Goal: Information Seeking & Learning: Learn about a topic

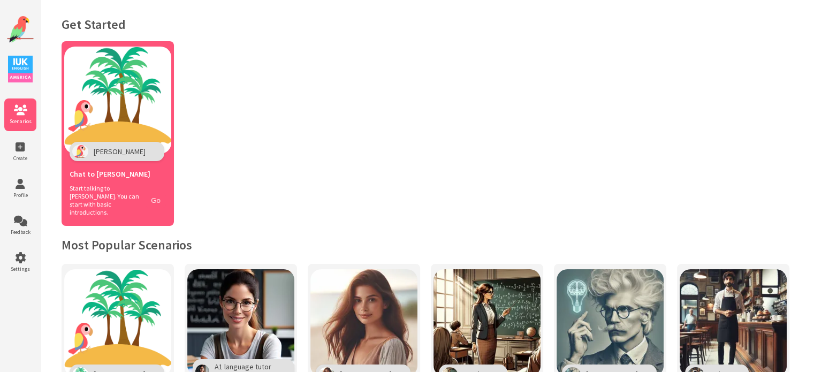
click at [157, 193] on button "Go" at bounding box center [156, 201] width 20 height 16
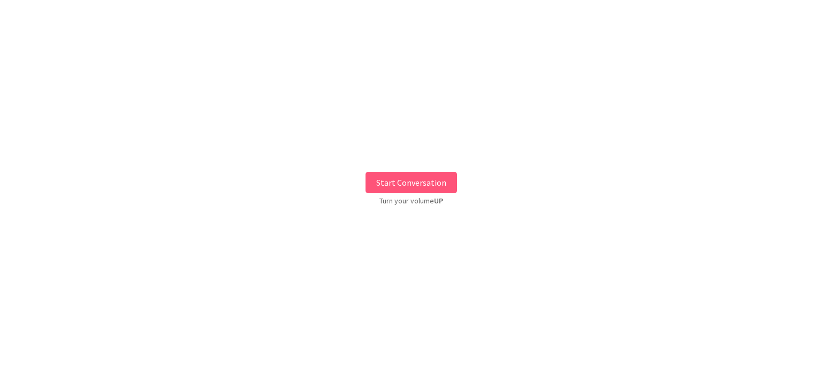
click at [424, 191] on button "Start Conversation" at bounding box center [410, 182] width 91 height 21
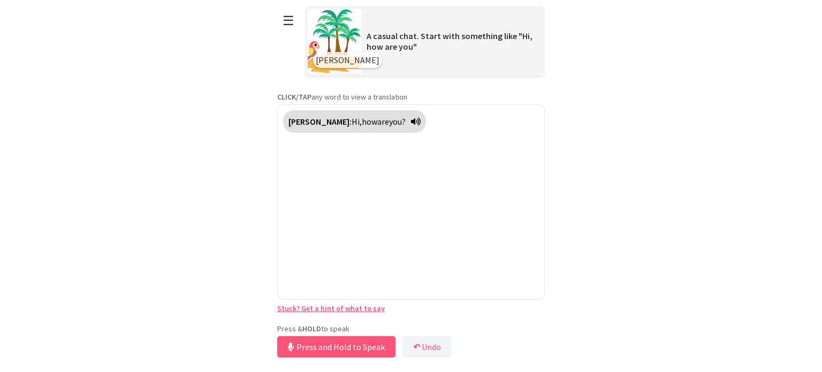
click at [366, 323] on div "**********" at bounding box center [410, 180] width 267 height 360
drag, startPoint x: 361, startPoint y: 343, endPoint x: 351, endPoint y: 377, distance: 34.5
click at [351, 371] on html "**********" at bounding box center [411, 186] width 822 height 372
click at [356, 345] on button "Release to Stop Speaking" at bounding box center [334, 346] width 115 height 21
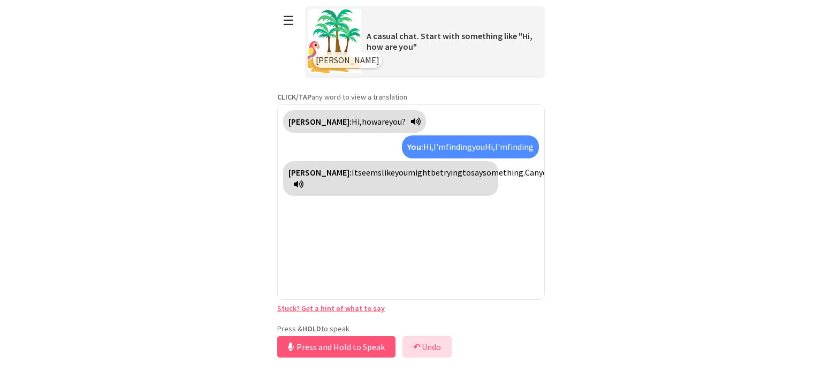
click at [428, 341] on button "↶ Undo" at bounding box center [426, 346] width 49 height 21
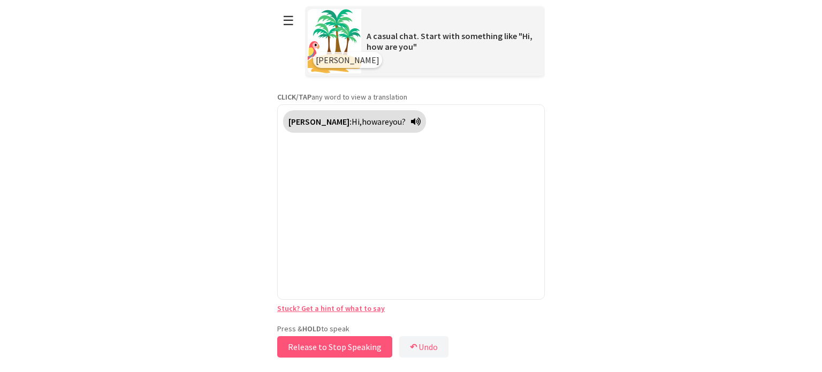
click at [347, 346] on button "Release to Stop Speaking" at bounding box center [334, 346] width 115 height 21
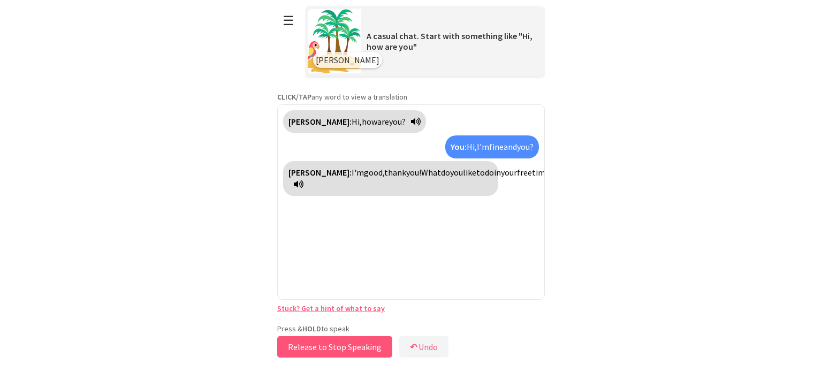
click at [350, 343] on button "Release to Stop Speaking" at bounding box center [334, 346] width 115 height 21
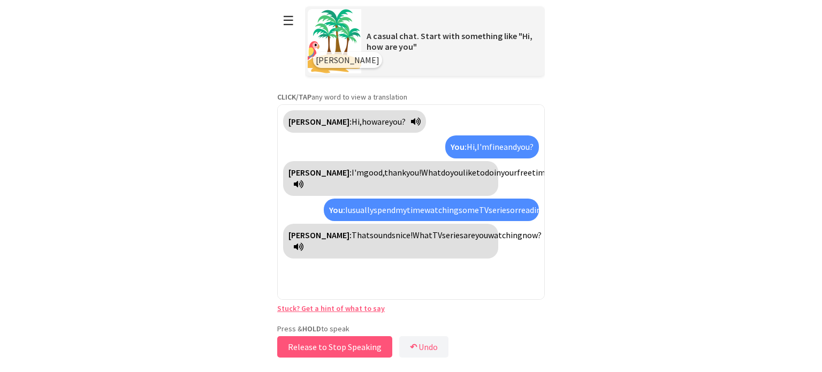
click at [366, 344] on button "Release to Stop Speaking" at bounding box center [334, 346] width 115 height 21
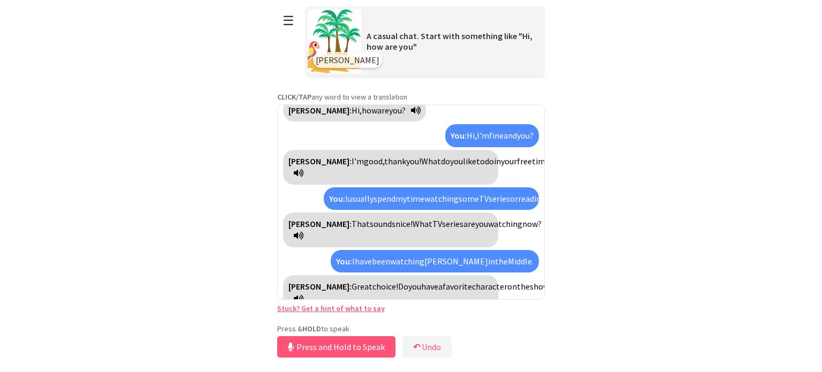
scroll to position [36, 0]
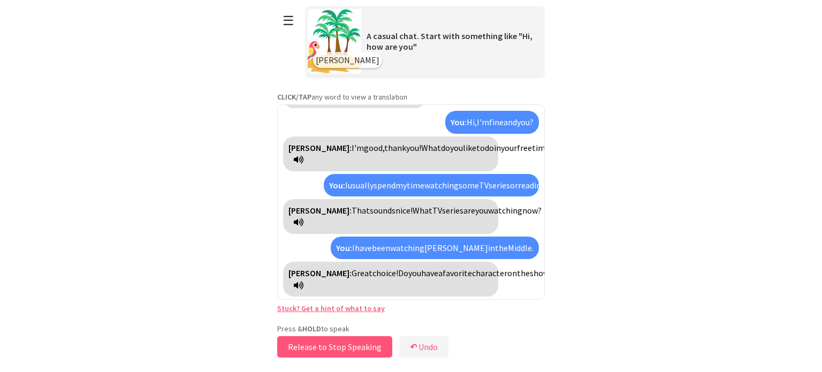
click at [366, 344] on button "Release to Stop Speaking" at bounding box center [334, 346] width 115 height 21
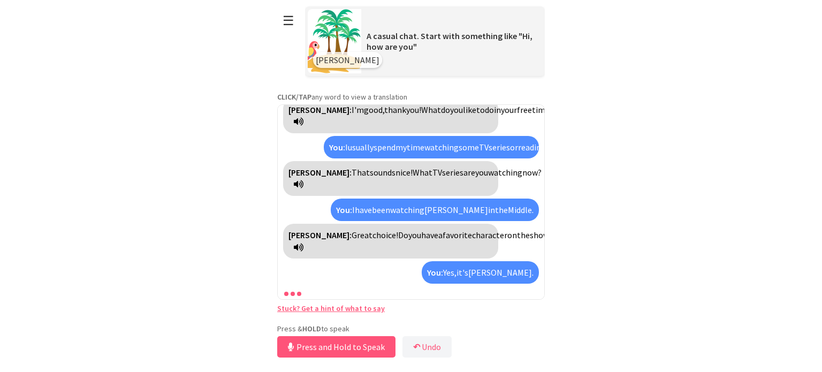
scroll to position [98, 0]
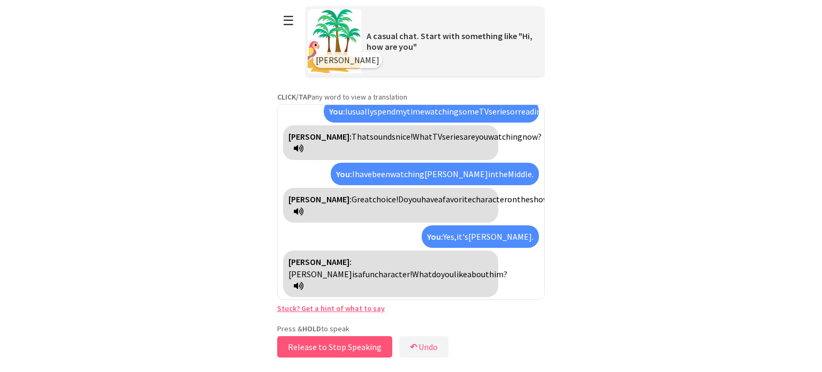
click at [366, 344] on button "Release to Stop Speaking" at bounding box center [334, 346] width 115 height 21
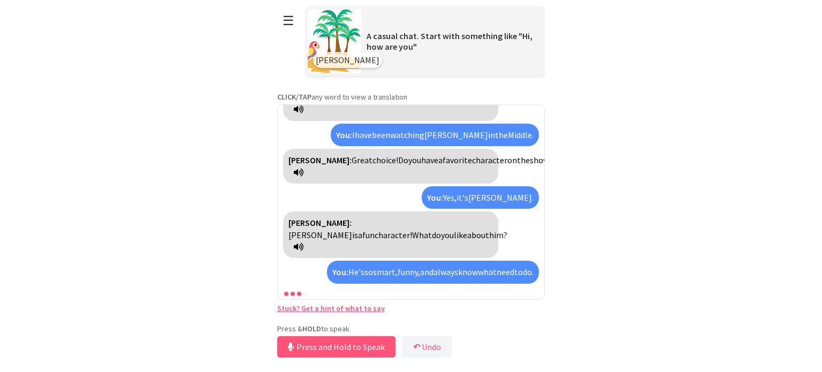
scroll to position [185, 0]
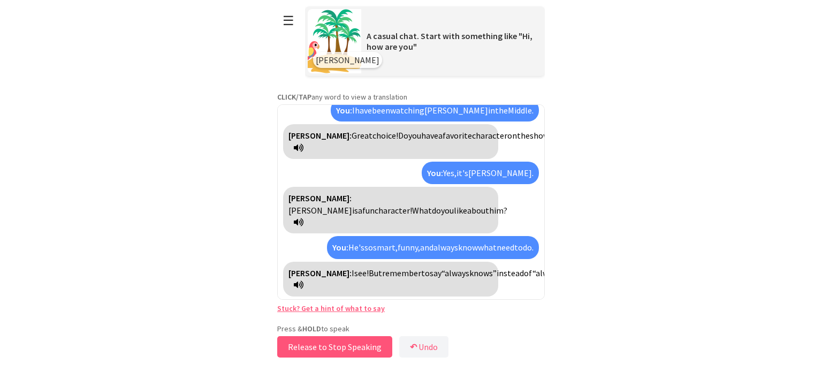
click at [368, 342] on button "Release to Stop Speaking" at bounding box center [334, 346] width 115 height 21
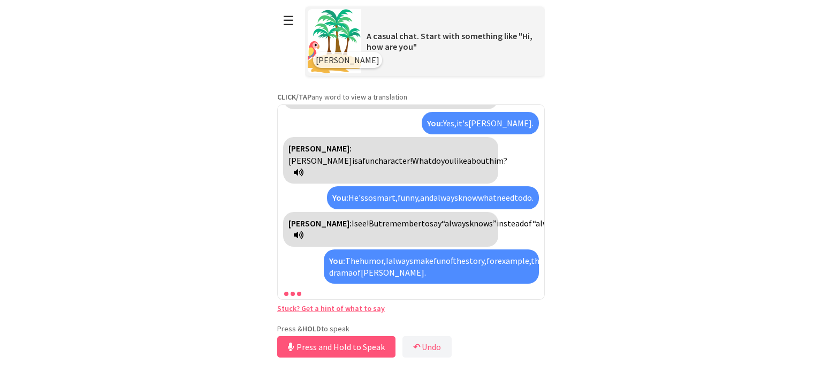
scroll to position [272, 0]
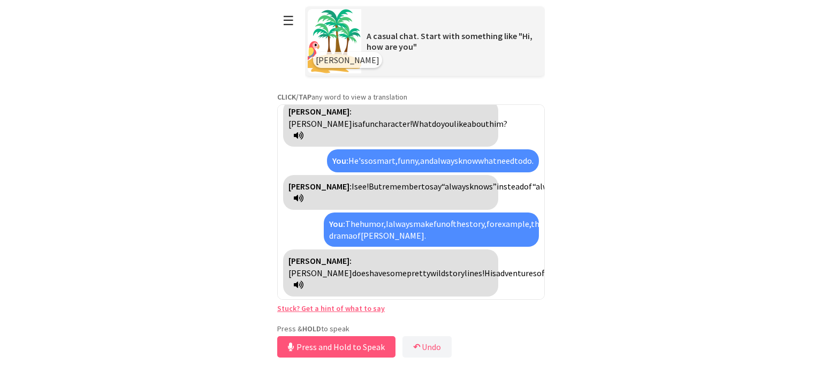
click at [368, 342] on button "Press and Hold to Speak" at bounding box center [336, 346] width 118 height 21
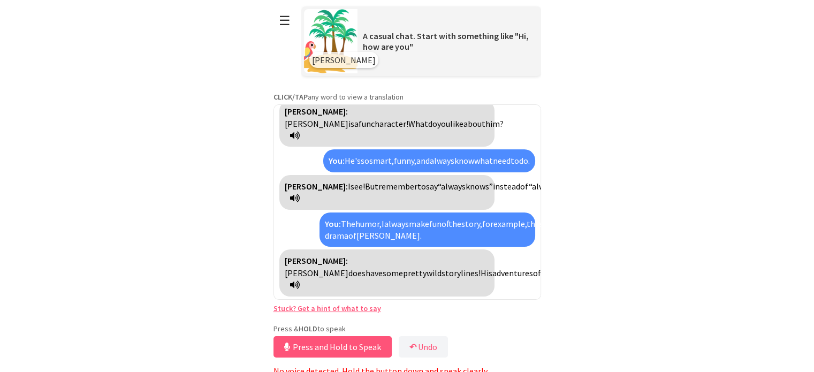
scroll to position [4, 0]
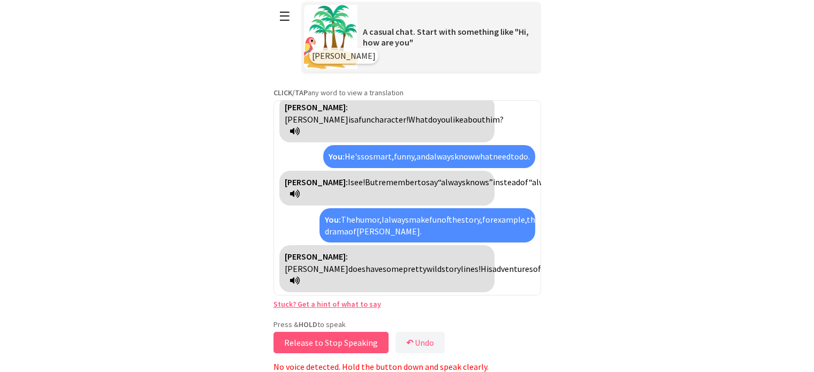
click at [383, 342] on button "Release to Stop Speaking" at bounding box center [330, 342] width 115 height 21
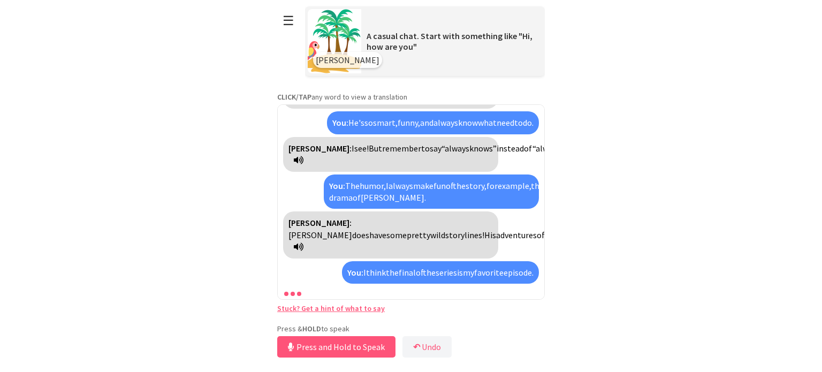
scroll to position [347, 0]
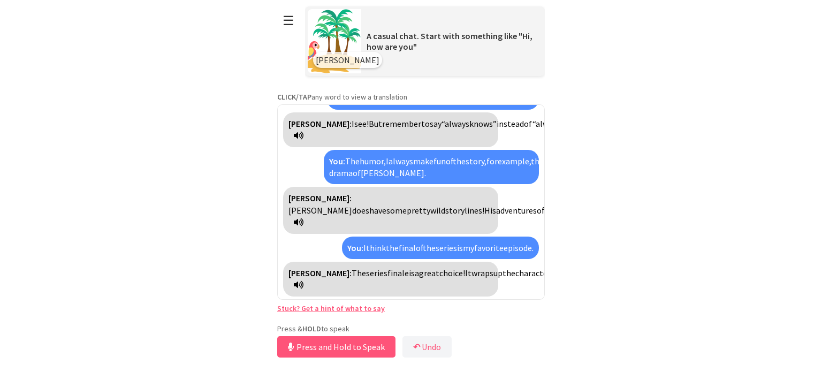
click at [471, 267] on span "wraps" at bounding box center [482, 272] width 22 height 11
click at [345, 345] on button "Release to Stop Speaking" at bounding box center [334, 346] width 115 height 21
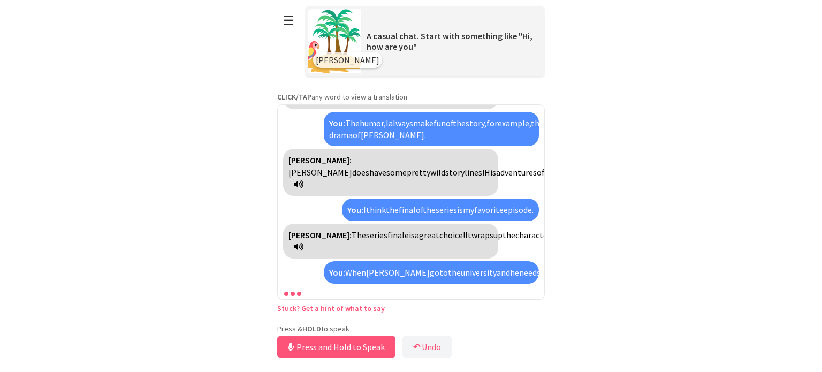
scroll to position [481, 0]
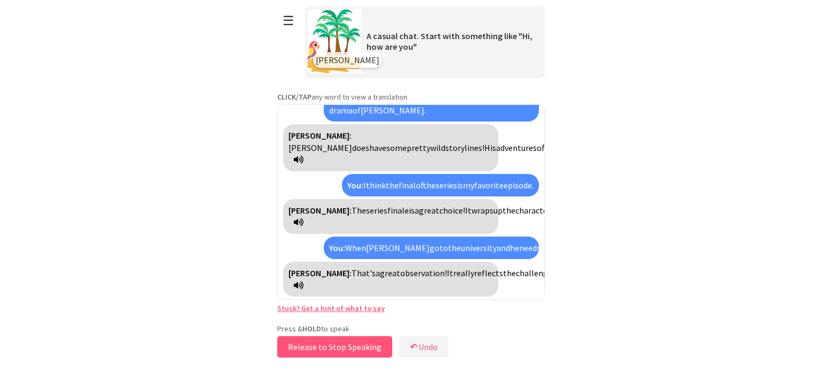
click at [342, 346] on button "Release to Stop Speaking" at bounding box center [334, 346] width 115 height 21
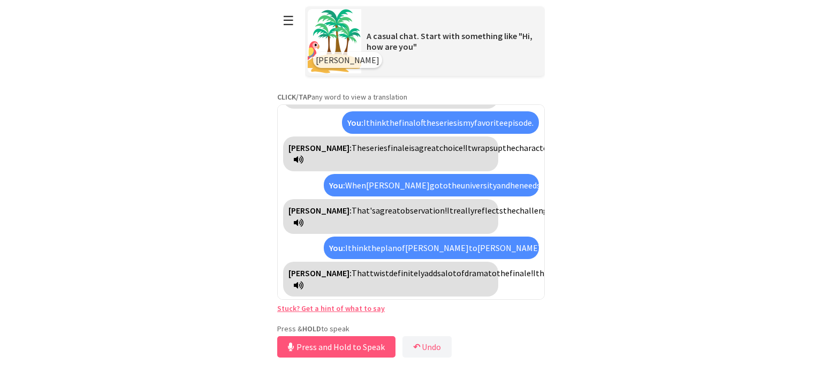
scroll to position [592, 0]
click at [340, 346] on button "Release to Stop Speaking" at bounding box center [334, 346] width 115 height 21
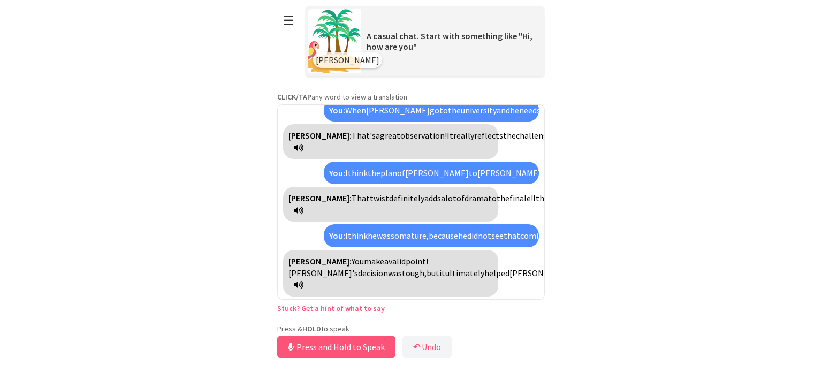
scroll to position [762, 0]
click at [354, 346] on button "Release to Stop Speaking" at bounding box center [334, 346] width 115 height 21
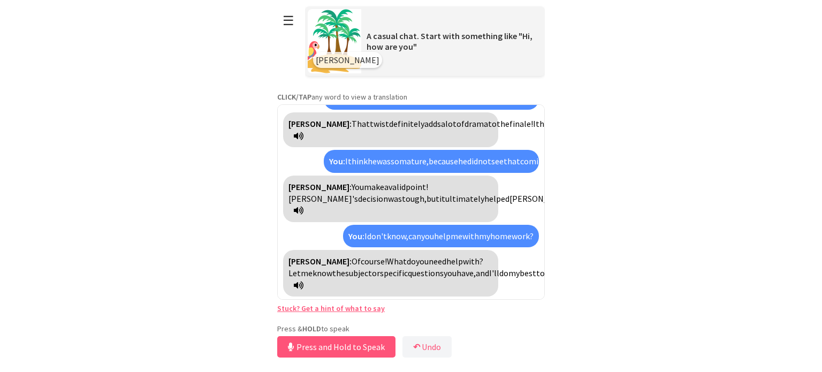
scroll to position [837, 0]
click at [339, 347] on button "Release to Stop Speaking" at bounding box center [334, 346] width 115 height 21
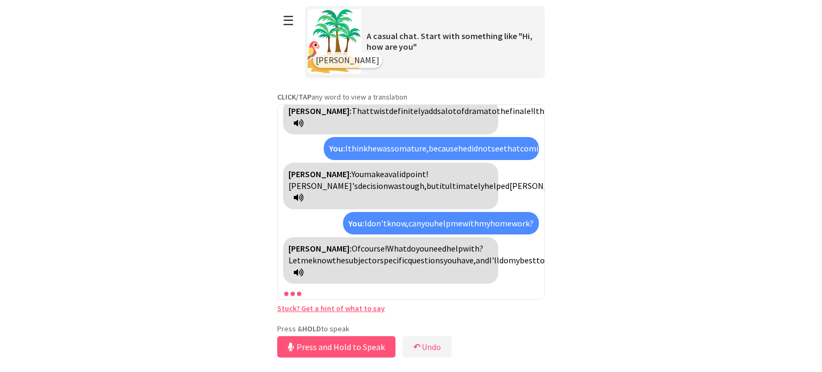
scroll to position [875, 0]
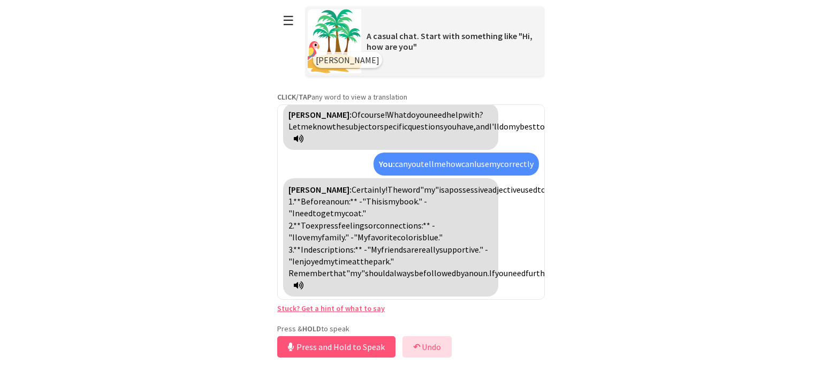
click at [428, 346] on button "↶ Undo" at bounding box center [426, 346] width 49 height 21
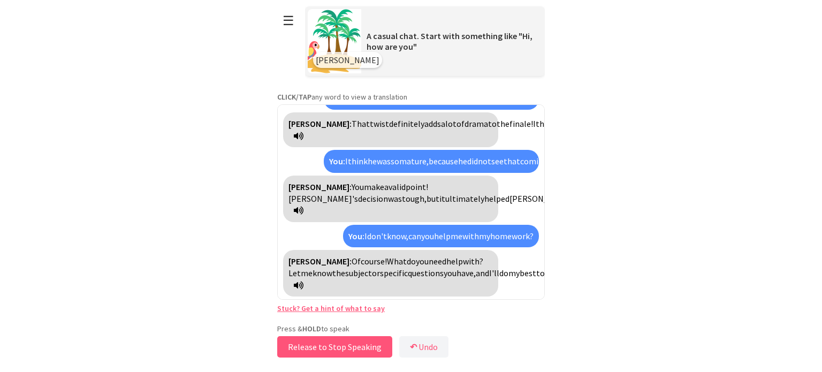
click at [358, 346] on button "Release to Stop Speaking" at bounding box center [334, 346] width 115 height 21
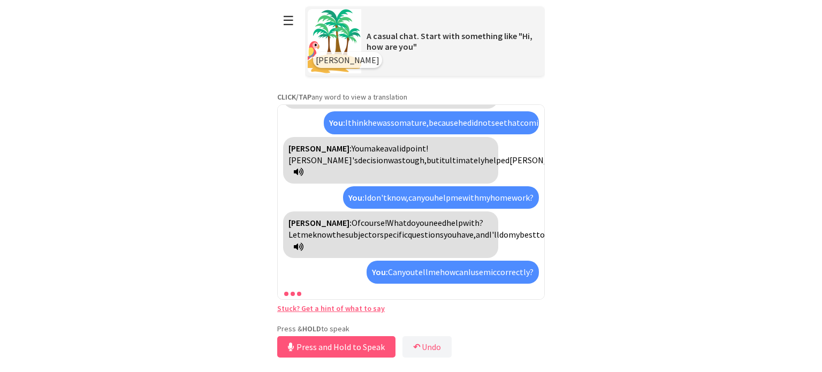
scroll to position [875, 0]
click at [428, 345] on button "↶ Undo" at bounding box center [426, 346] width 49 height 21
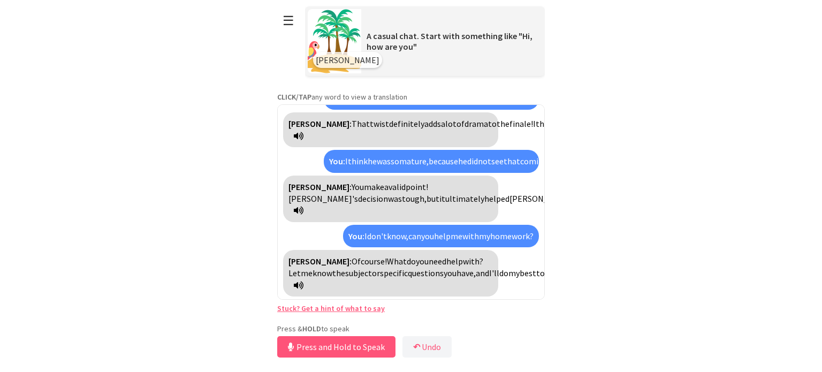
click at [303, 285] on icon at bounding box center [299, 285] width 10 height 9
click at [354, 347] on button "Release to Stop Speaking" at bounding box center [334, 346] width 115 height 21
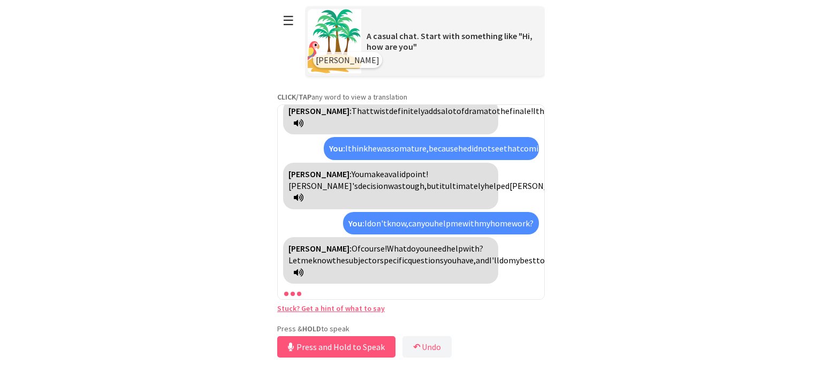
scroll to position [875, 0]
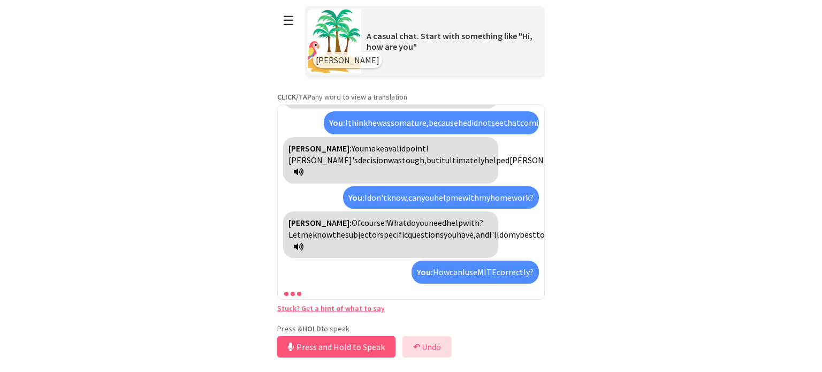
click at [426, 347] on button "↶ Undo" at bounding box center [426, 346] width 49 height 21
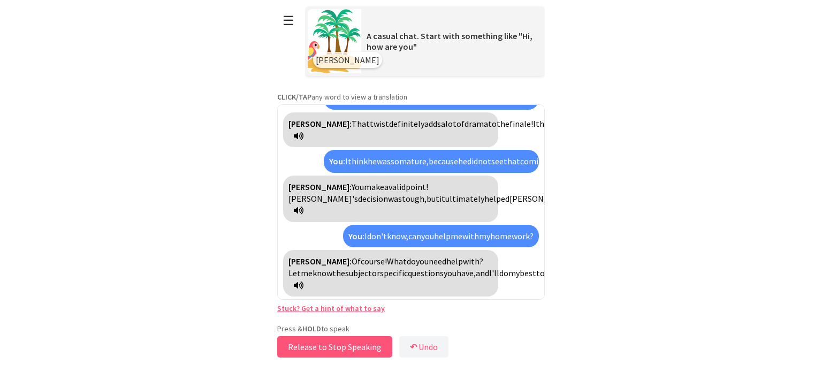
click at [358, 343] on button "Release to Stop Speaking" at bounding box center [334, 346] width 115 height 21
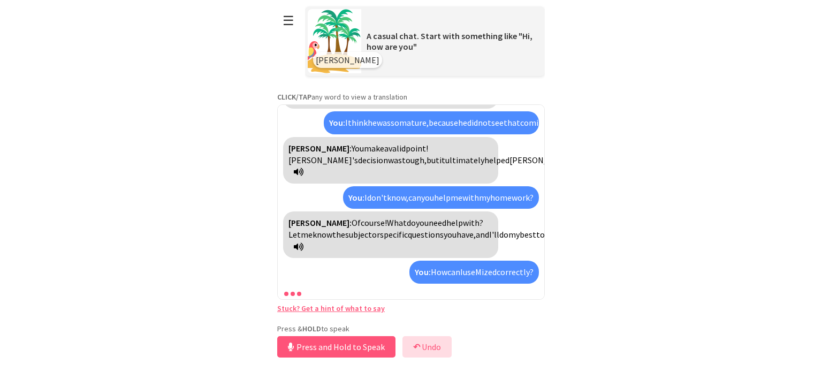
click at [431, 340] on button "↶ Undo" at bounding box center [426, 346] width 49 height 21
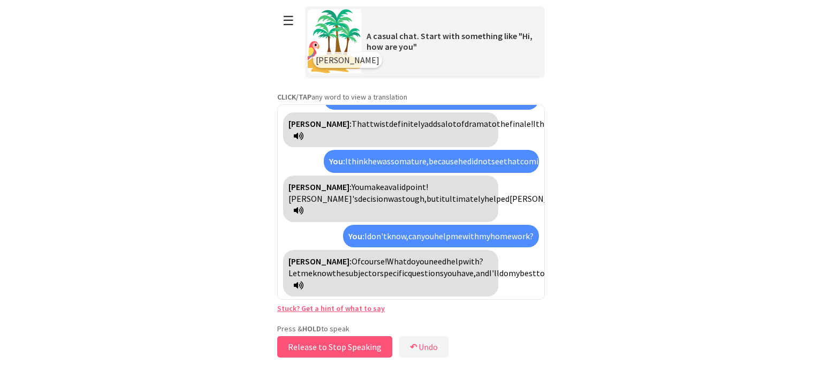
click at [378, 347] on button "Release to Stop Speaking" at bounding box center [334, 346] width 115 height 21
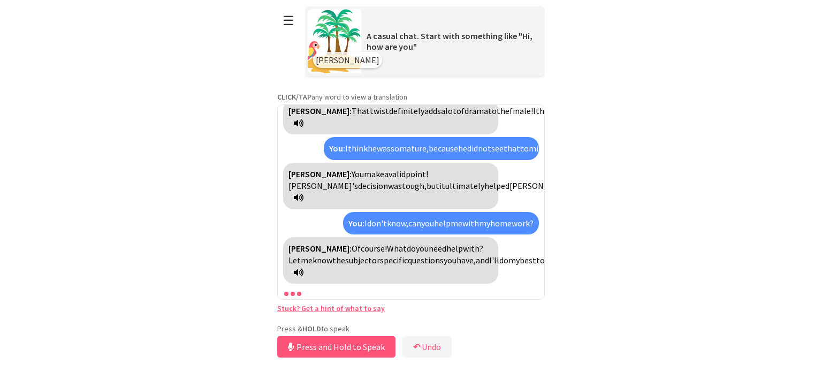
scroll to position [850, 0]
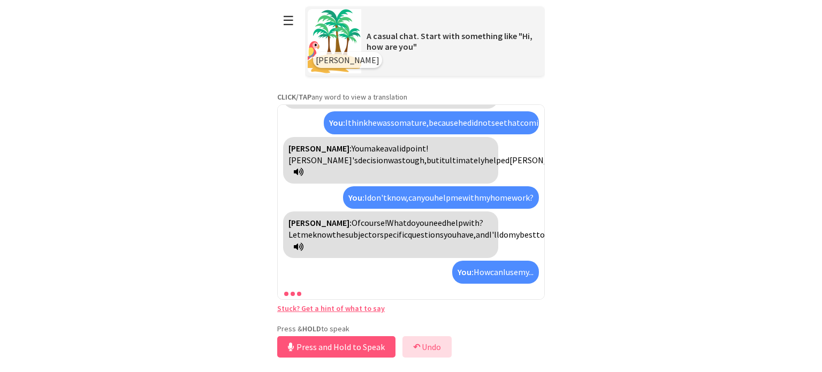
click at [445, 345] on button "↶ Undo" at bounding box center [426, 346] width 49 height 21
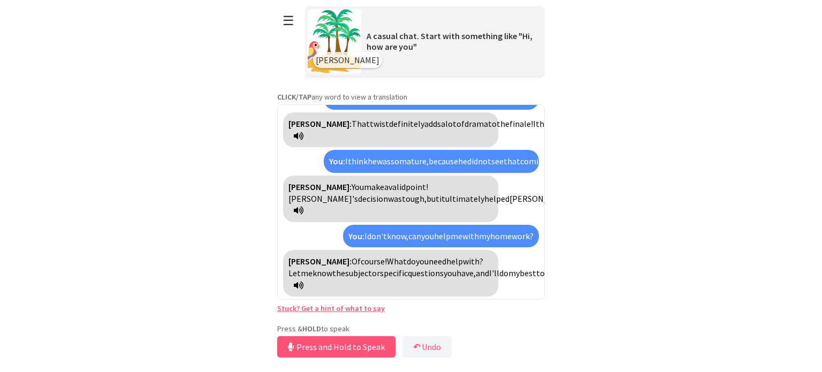
click at [303, 282] on icon at bounding box center [299, 285] width 10 height 9
click at [361, 340] on button "Press and Hold to Speak" at bounding box center [336, 346] width 118 height 21
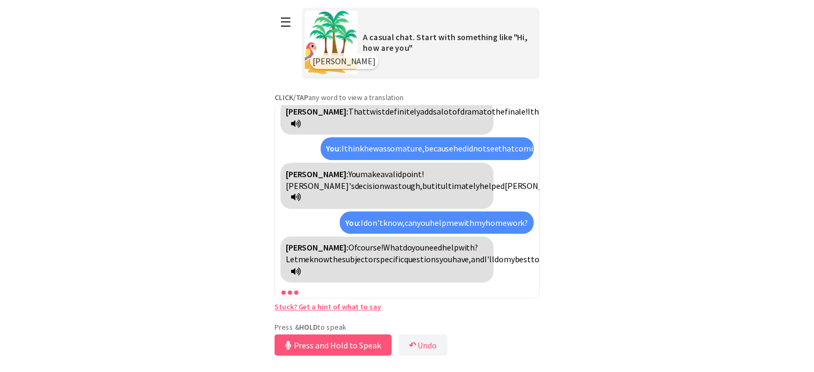
scroll to position [850, 0]
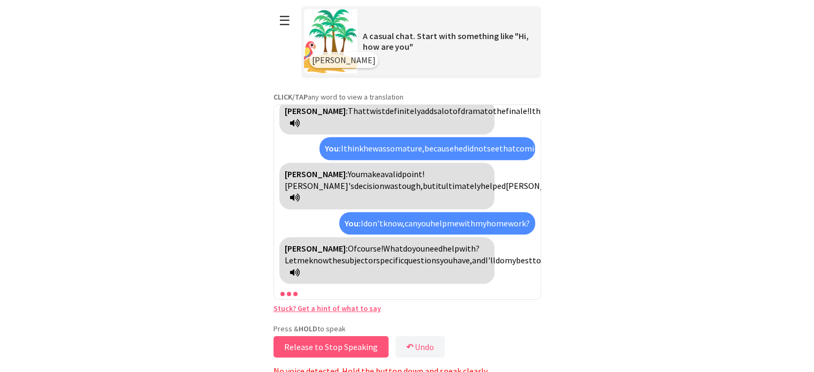
click at [361, 340] on button "Release to Stop Speaking" at bounding box center [330, 346] width 115 height 21
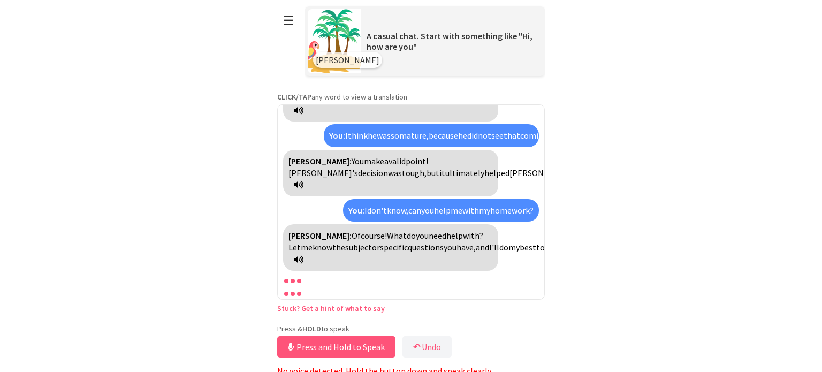
scroll to position [888, 0]
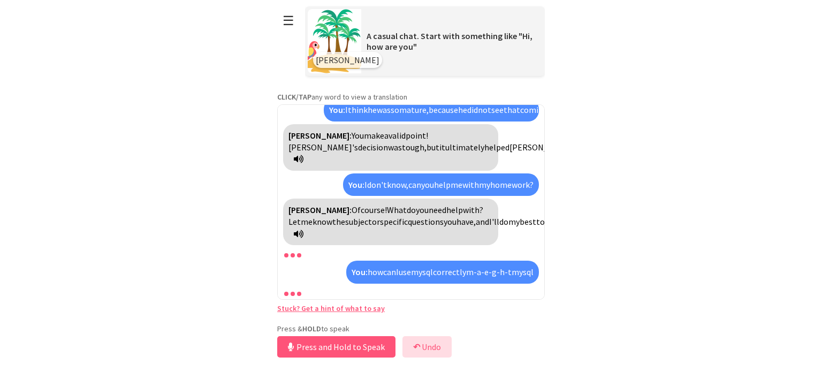
click at [415, 337] on button "↶ Undo" at bounding box center [426, 346] width 49 height 21
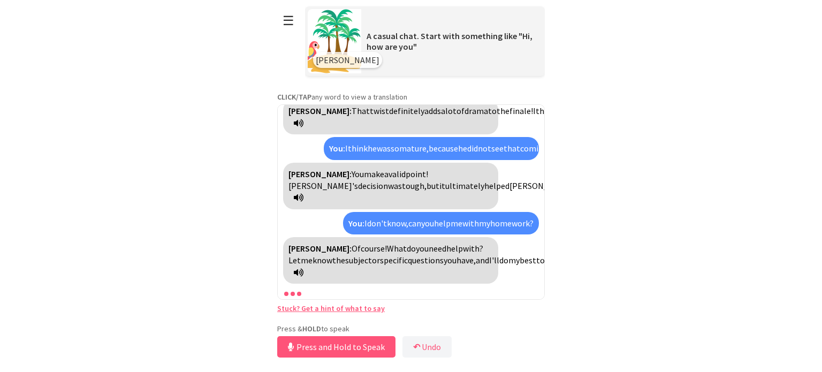
scroll to position [1318, 0]
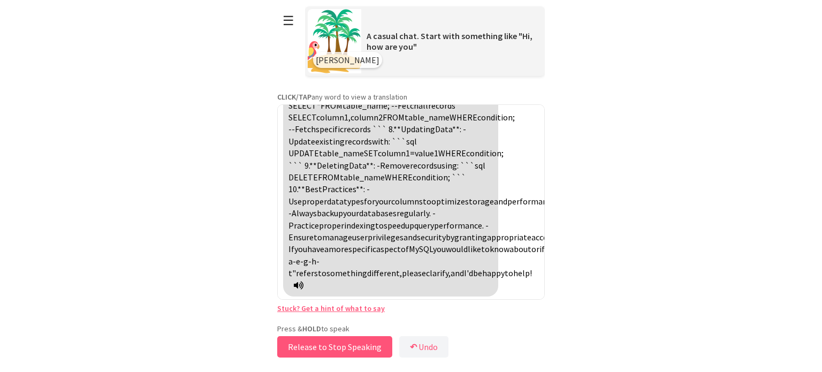
click at [360, 342] on button "Release to Stop Speaking" at bounding box center [334, 346] width 115 height 21
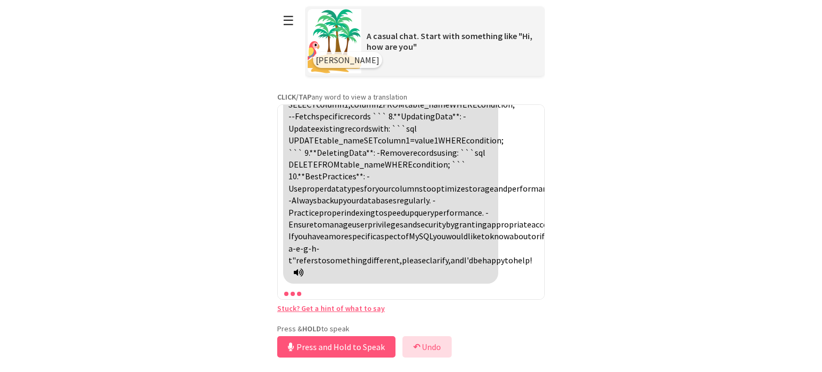
click at [420, 342] on button "↶ Undo" at bounding box center [426, 346] width 49 height 21
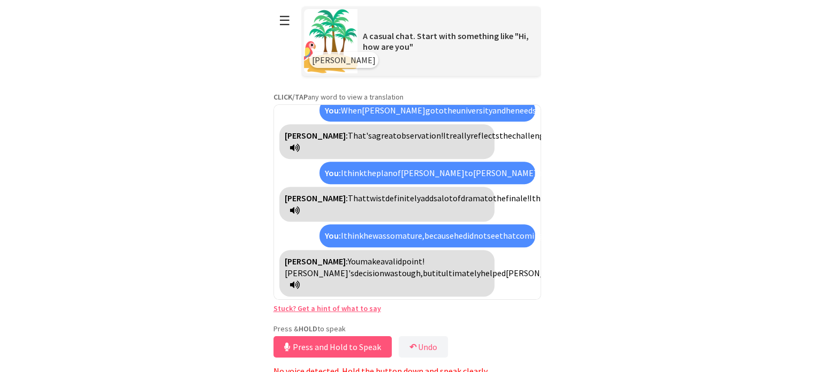
scroll to position [4, 0]
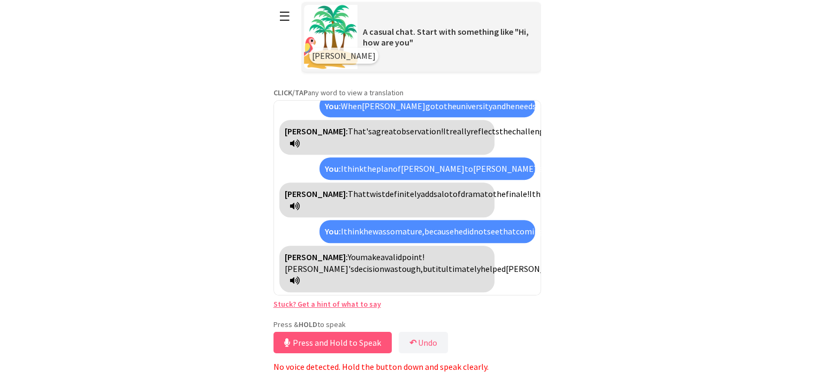
click at [441, 289] on div "[PERSON_NAME]: You make a valid point! [PERSON_NAME]'s decision was tough, but …" at bounding box center [386, 269] width 215 height 47
click at [369, 340] on button "Release to Stop Speaking" at bounding box center [330, 342] width 115 height 21
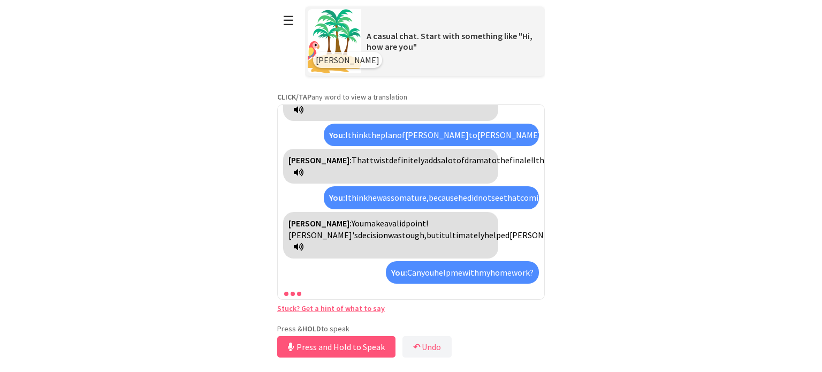
scroll to position [813, 0]
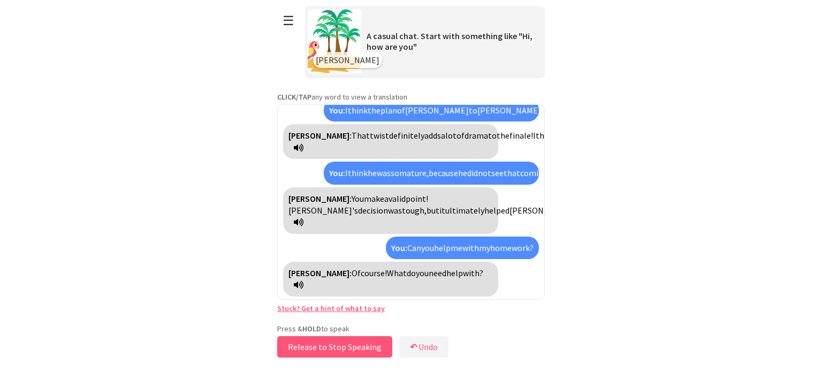
click at [369, 340] on button "Release to Stop Speaking" at bounding box center [334, 346] width 115 height 21
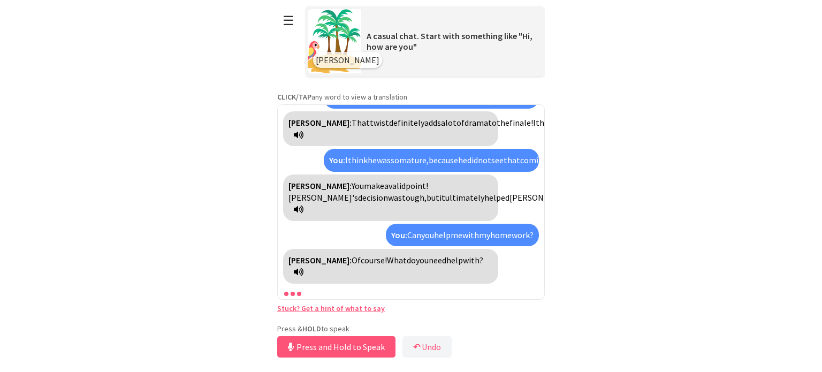
scroll to position [852, 0]
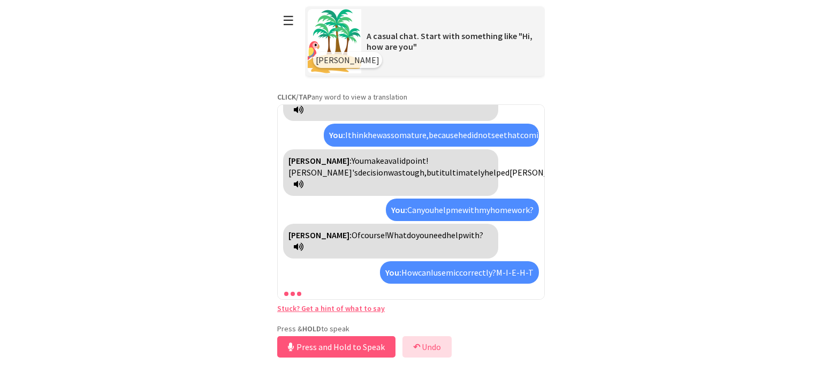
click at [435, 346] on button "↶ Undo" at bounding box center [426, 346] width 49 height 21
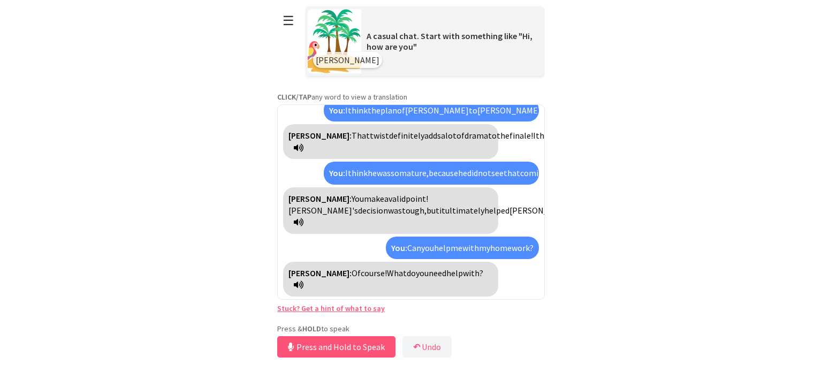
click at [457, 295] on div "[PERSON_NAME]: Of course! What do you need help with?" at bounding box center [390, 279] width 215 height 35
click at [303, 287] on icon at bounding box center [299, 284] width 10 height 9
click at [355, 343] on button "Release to Stop Speaking" at bounding box center [334, 346] width 115 height 21
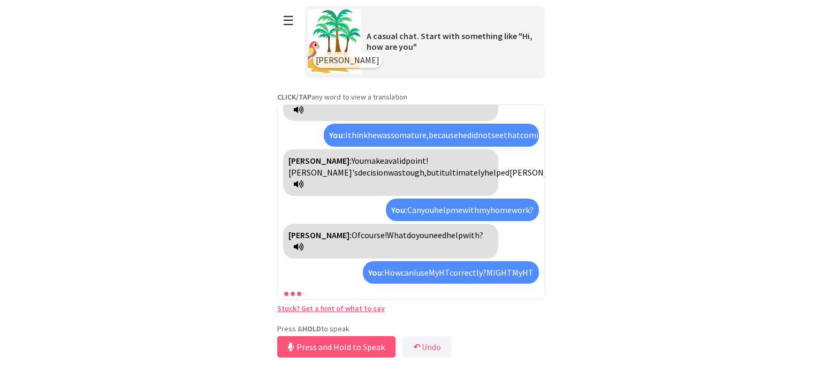
scroll to position [984, 0]
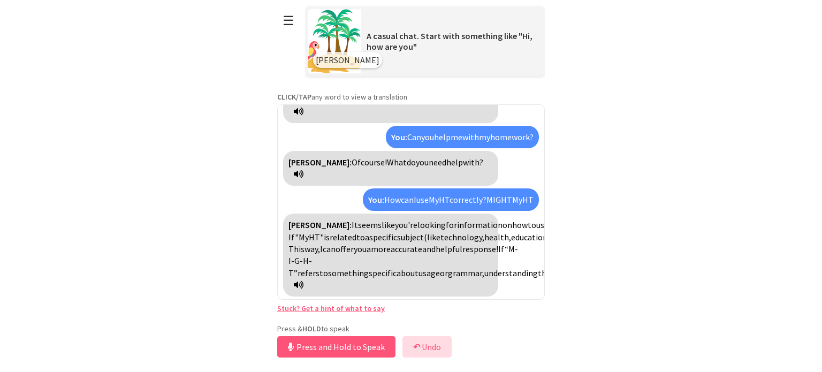
click at [427, 354] on button "↶ Undo" at bounding box center [426, 346] width 49 height 21
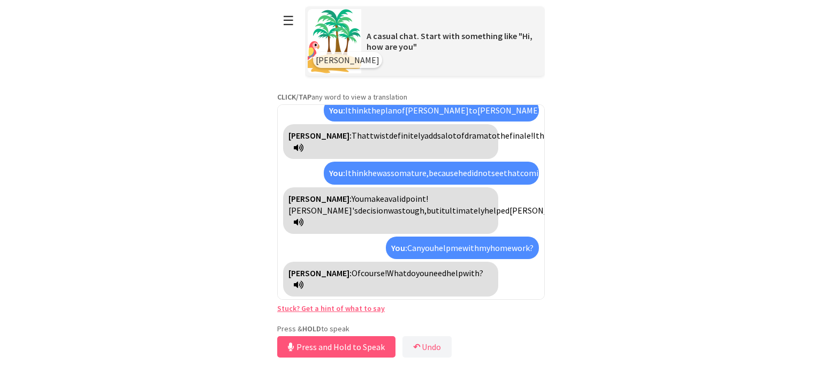
click at [456, 289] on div "[PERSON_NAME]: Of course! What do you need help with?" at bounding box center [390, 279] width 215 height 35
click at [303, 286] on icon at bounding box center [299, 284] width 10 height 9
